Goal: Book appointment/travel/reservation

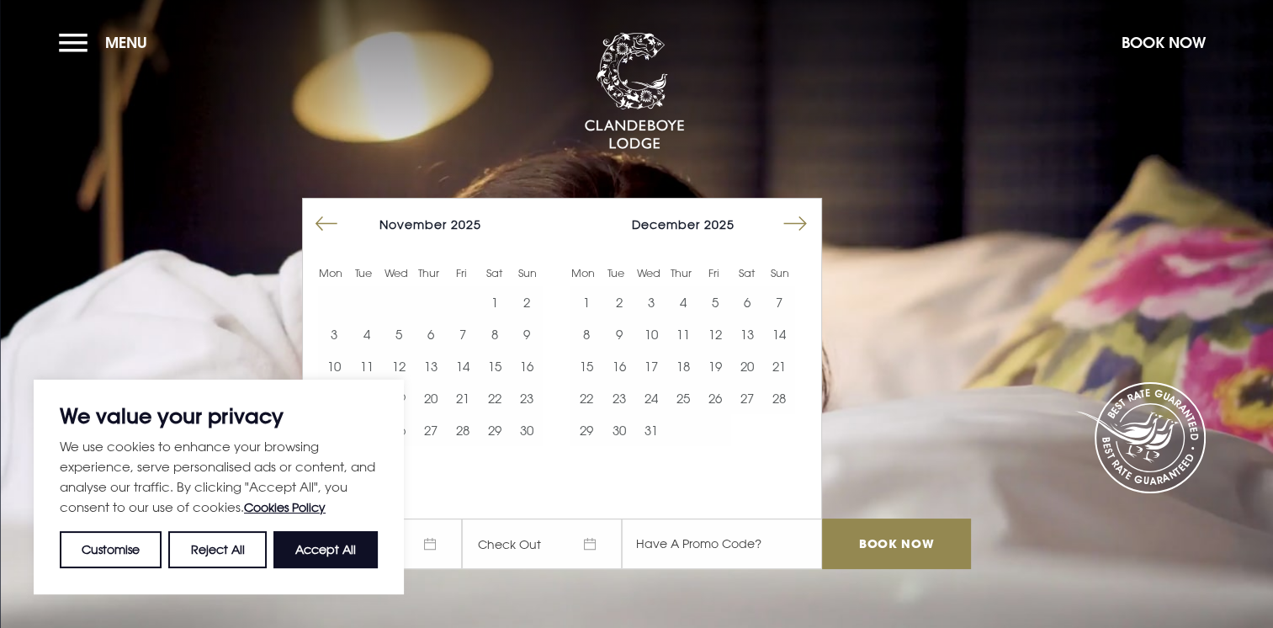
click at [802, 225] on button "Move forward to switch to the next month." at bounding box center [795, 224] width 32 height 32
click at [338, 553] on button "Accept All" at bounding box center [325, 549] width 104 height 37
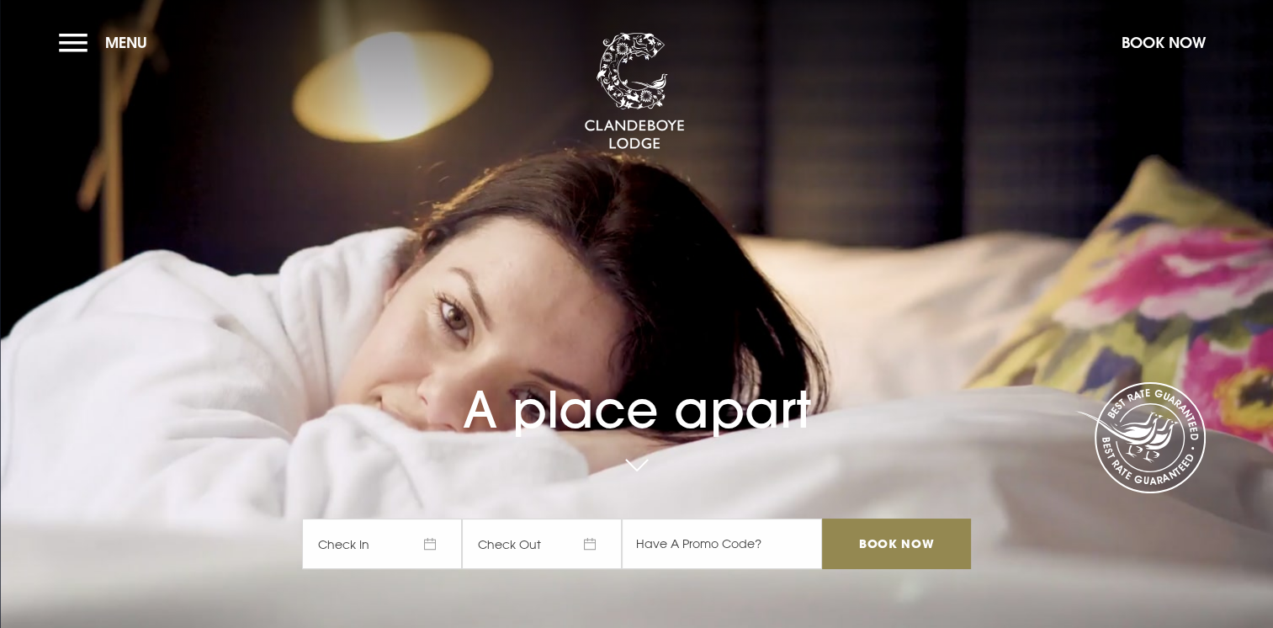
checkbox input "true"
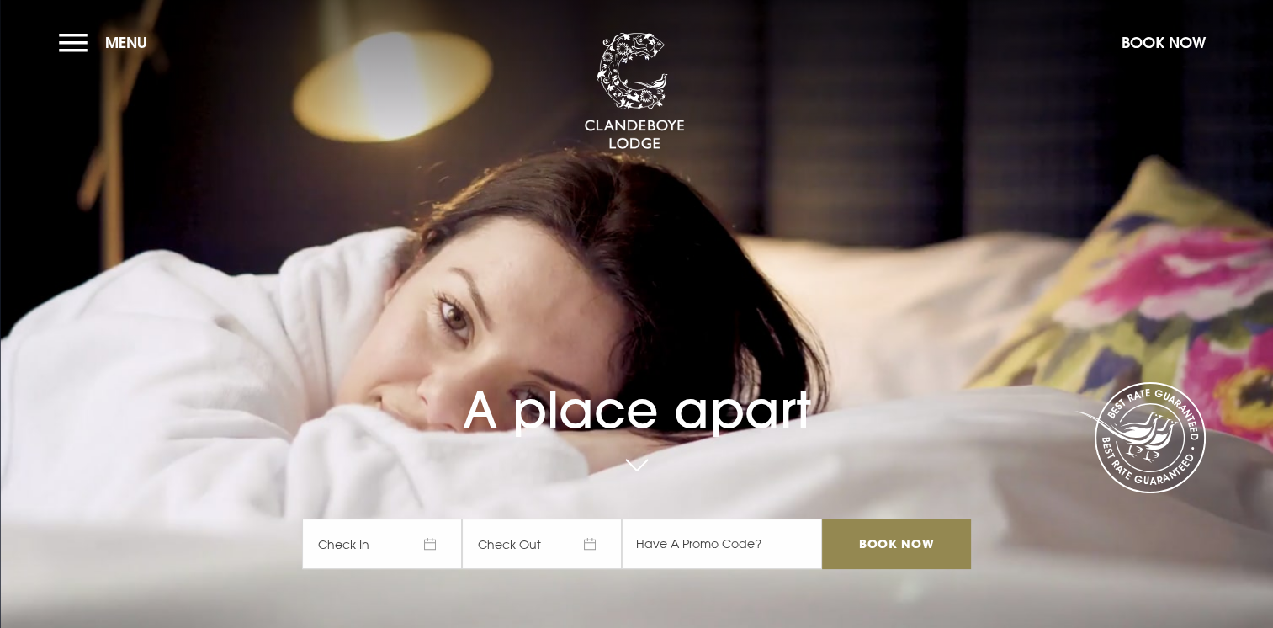
click at [409, 542] on span "Check In" at bounding box center [382, 543] width 160 height 50
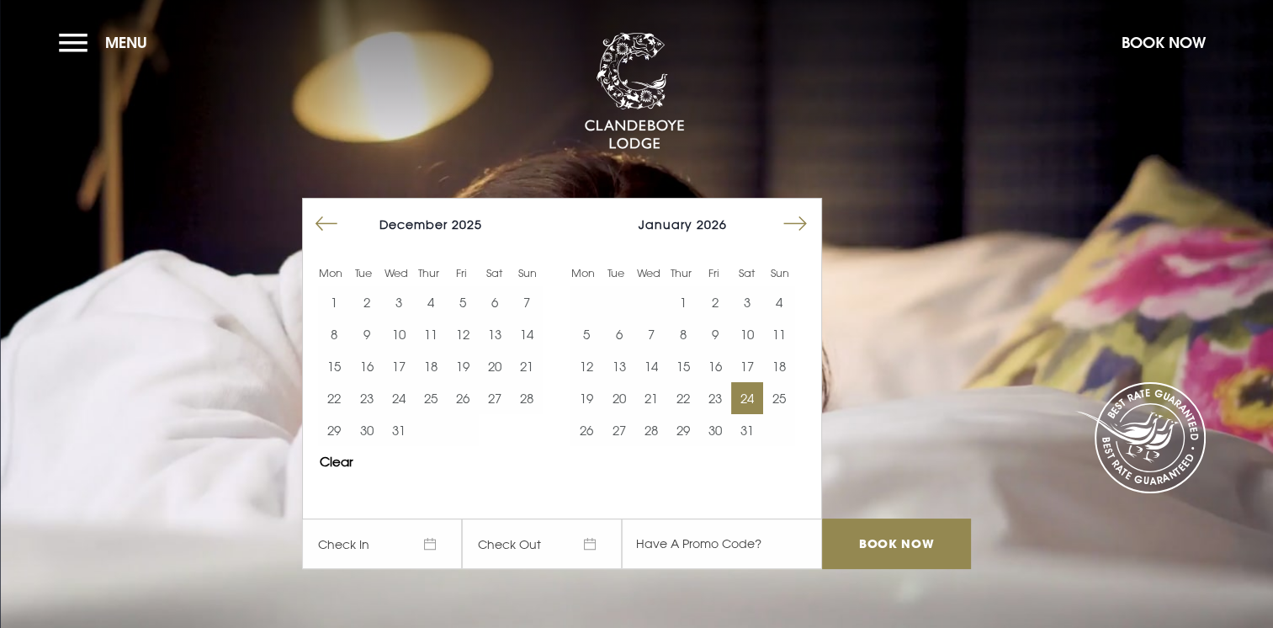
click at [749, 392] on button "24" at bounding box center [747, 398] width 32 height 32
click at [758, 550] on input "text" at bounding box center [722, 543] width 200 height 50
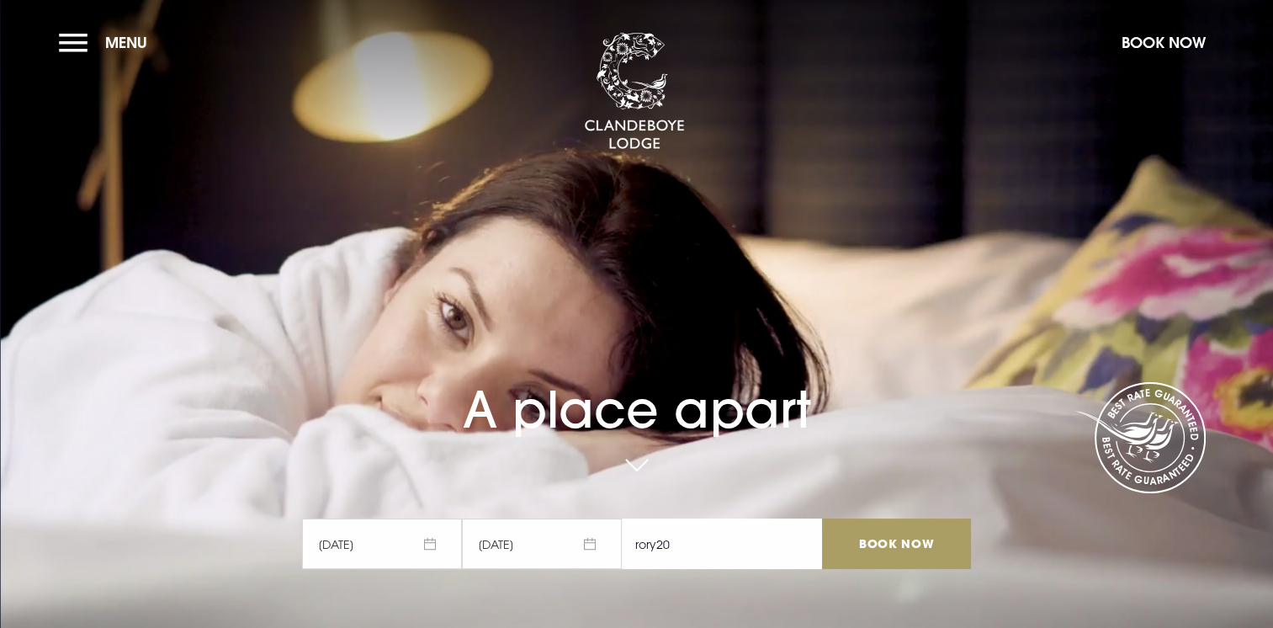
type input "rory20"
click at [933, 553] on input "Book Now" at bounding box center [896, 543] width 148 height 50
